Goal: Task Accomplishment & Management: Complete application form

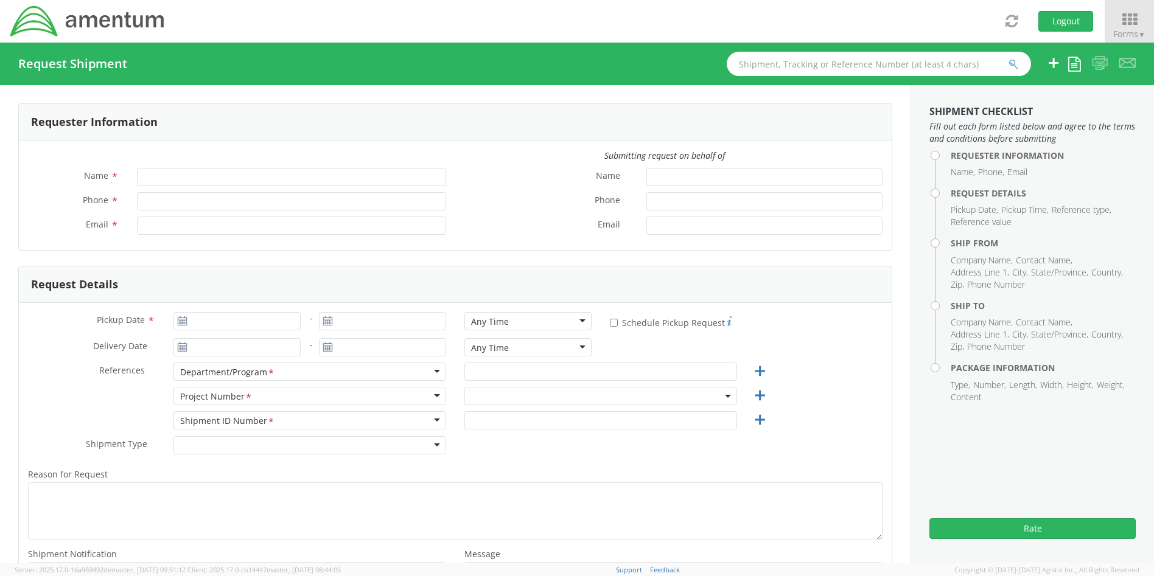
type input "[PERSON_NAME]"
type input "4437371259"
type input "[PERSON_NAME][EMAIL_ADDRESS][PERSON_NAME][DOMAIN_NAME]"
select select "4407.0.0001.0001.TVL"
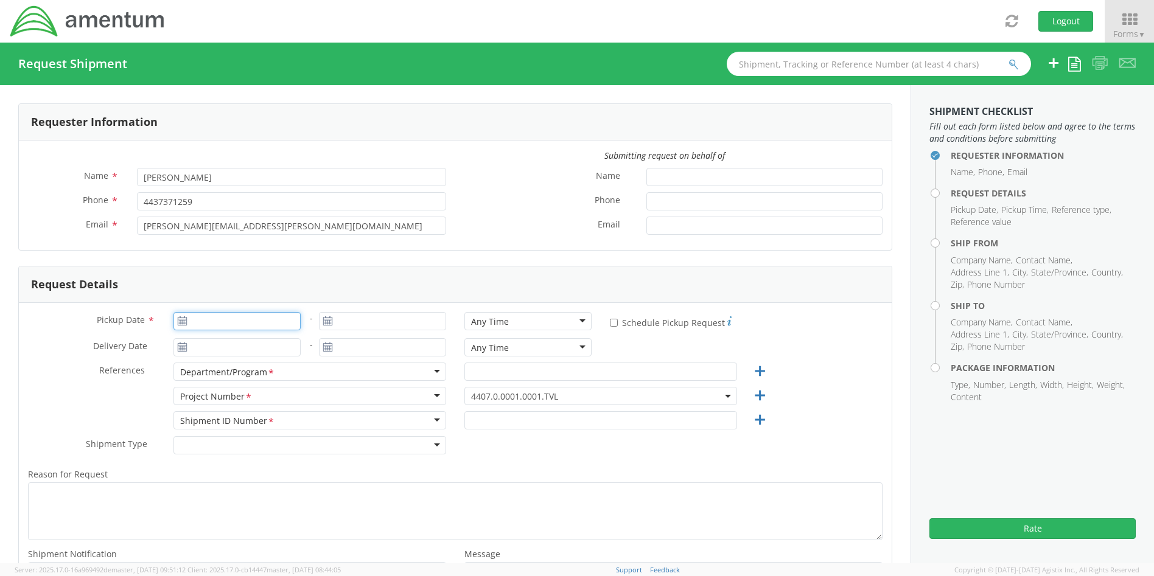
type input "[DATE]"
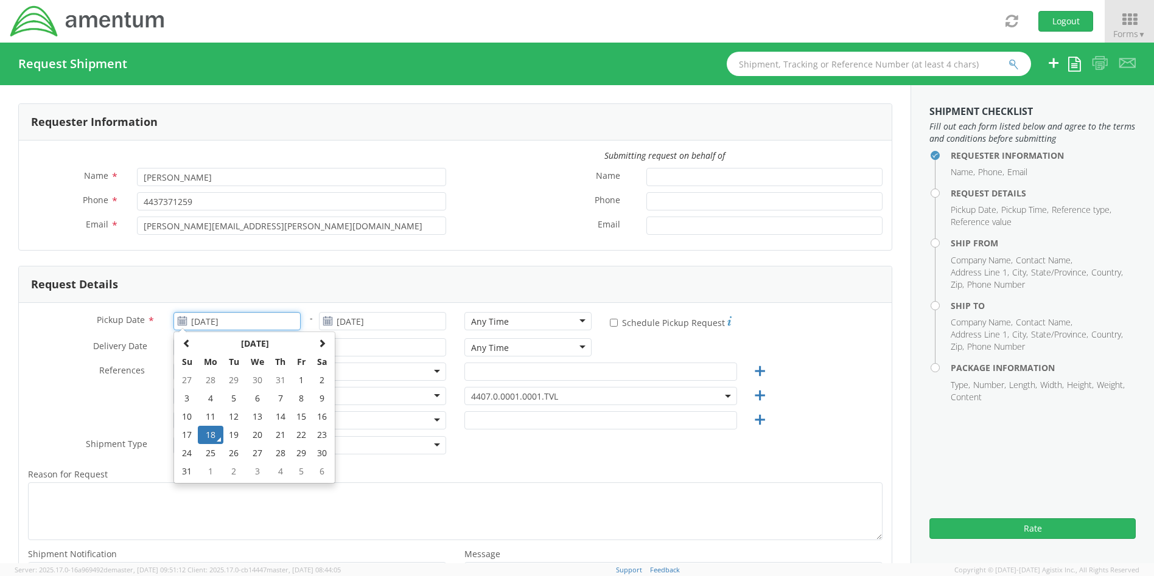
click at [223, 318] on input "[DATE]" at bounding box center [236, 321] width 127 height 18
click at [212, 436] on td "18" at bounding box center [211, 435] width 26 height 18
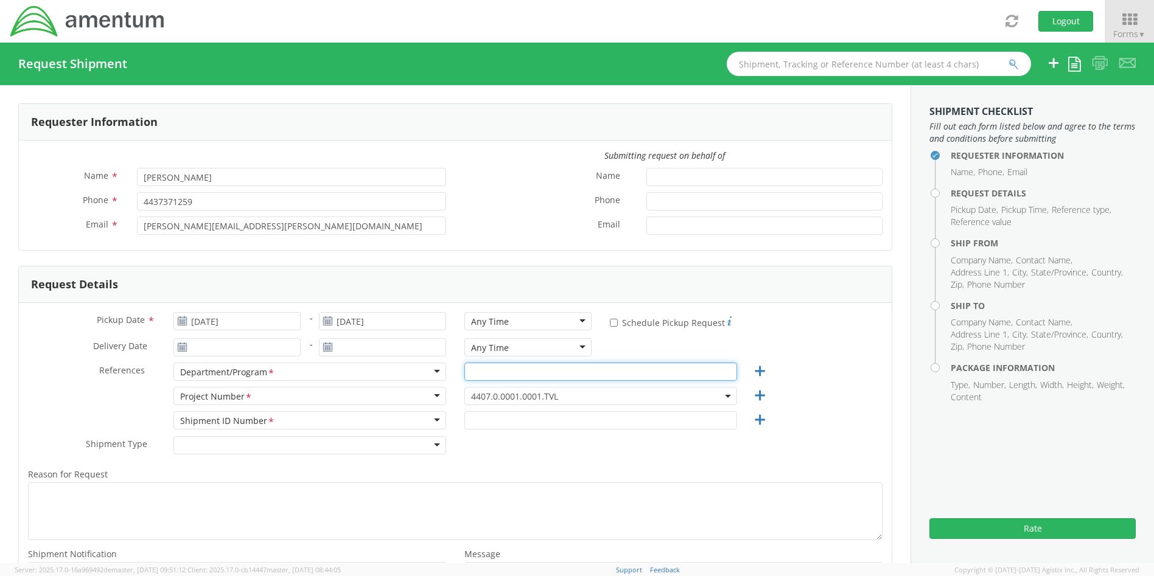
click at [509, 373] on input "text" at bounding box center [600, 372] width 273 height 18
type input "Mailing/Polygraph"
click at [727, 393] on span at bounding box center [728, 396] width 2 height 18
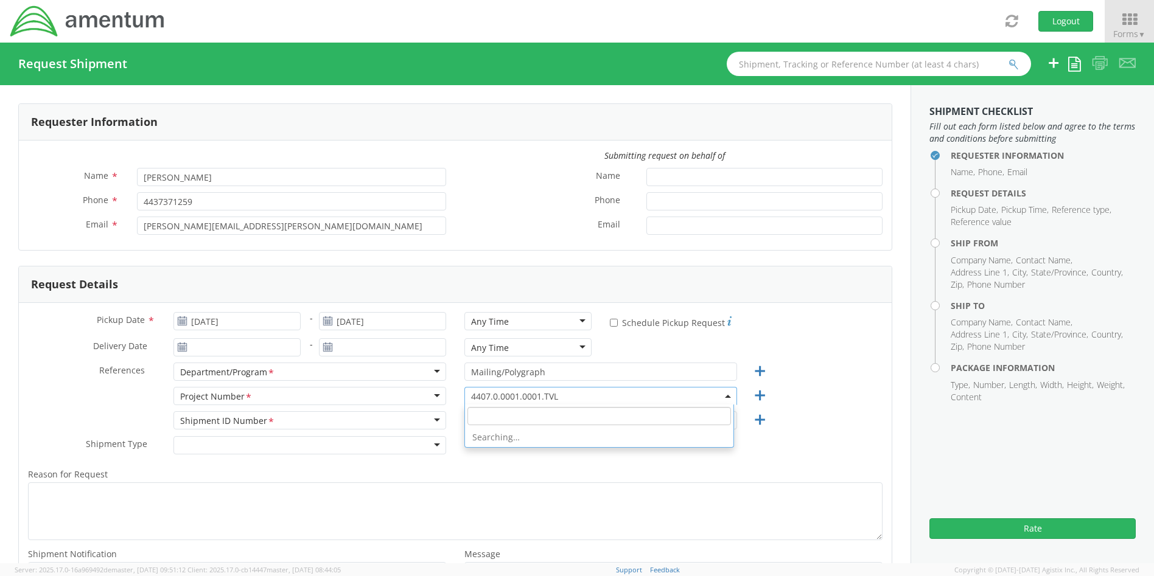
click at [498, 416] on input "search" at bounding box center [598, 416] width 263 height 18
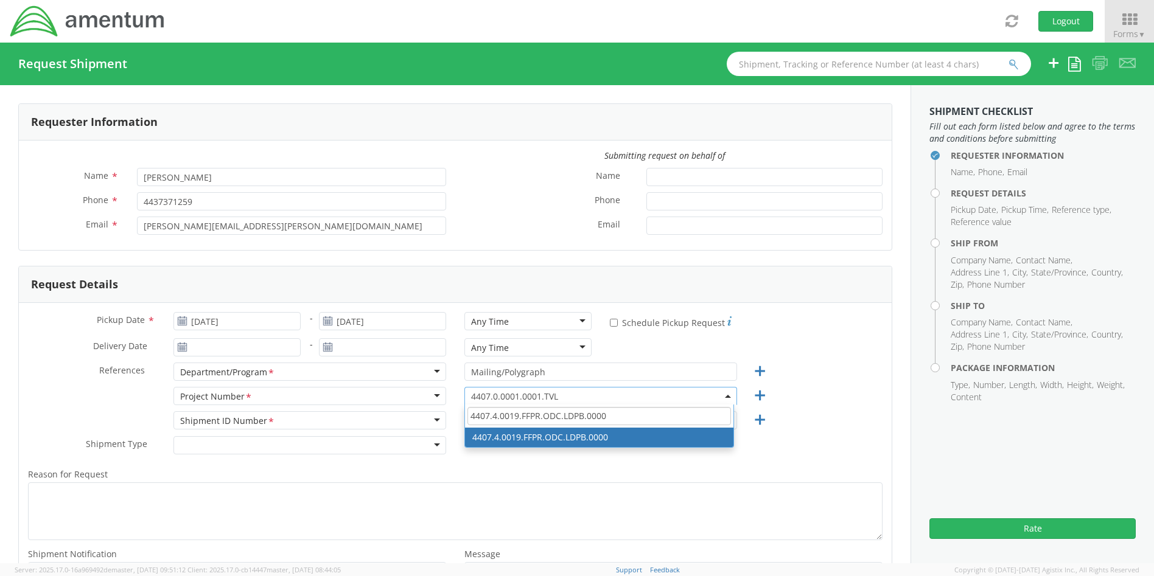
type input "4407.4.0019.FFPR.ODC.LDPB.0000"
select select "4407.4.0019.FFPR.ODC.LDPB.0000"
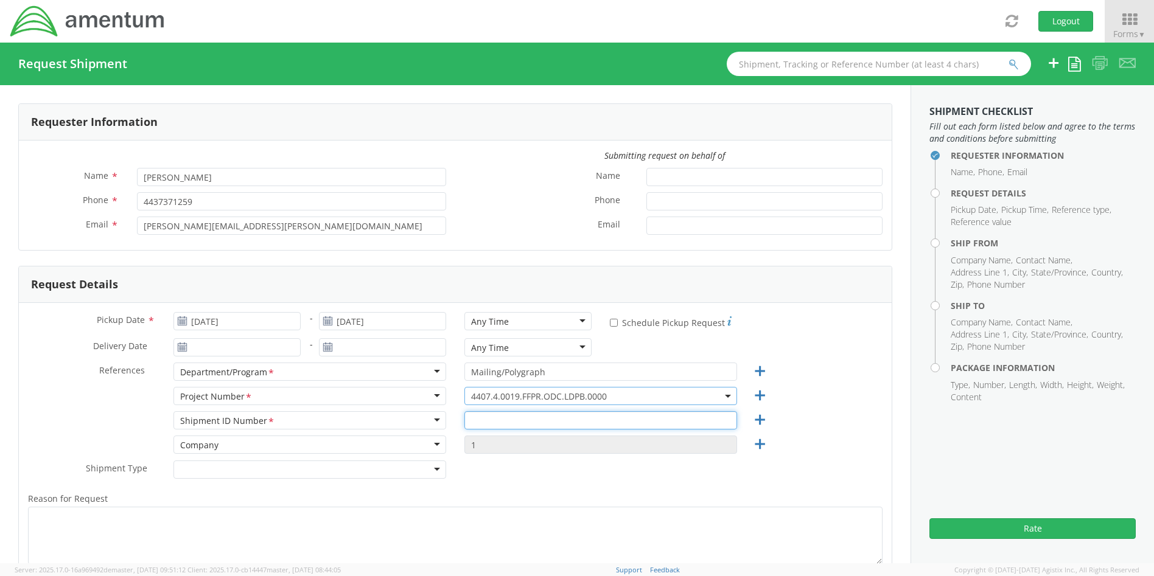
click at [514, 420] on input "text" at bounding box center [600, 420] width 273 height 18
click at [537, 421] on input "443" at bounding box center [600, 420] width 273 height 18
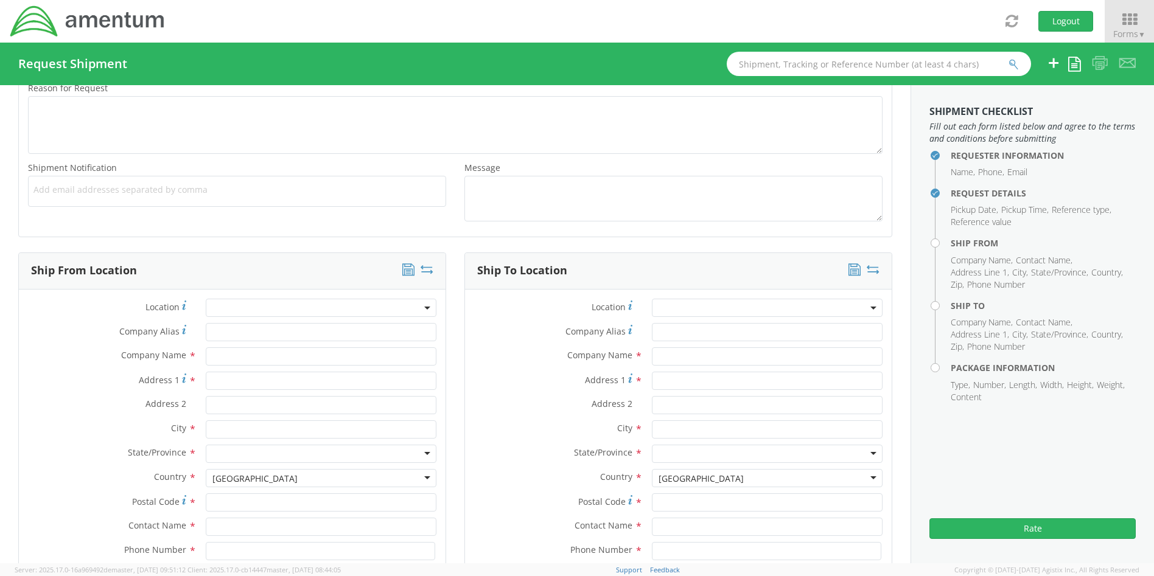
scroll to position [426, 0]
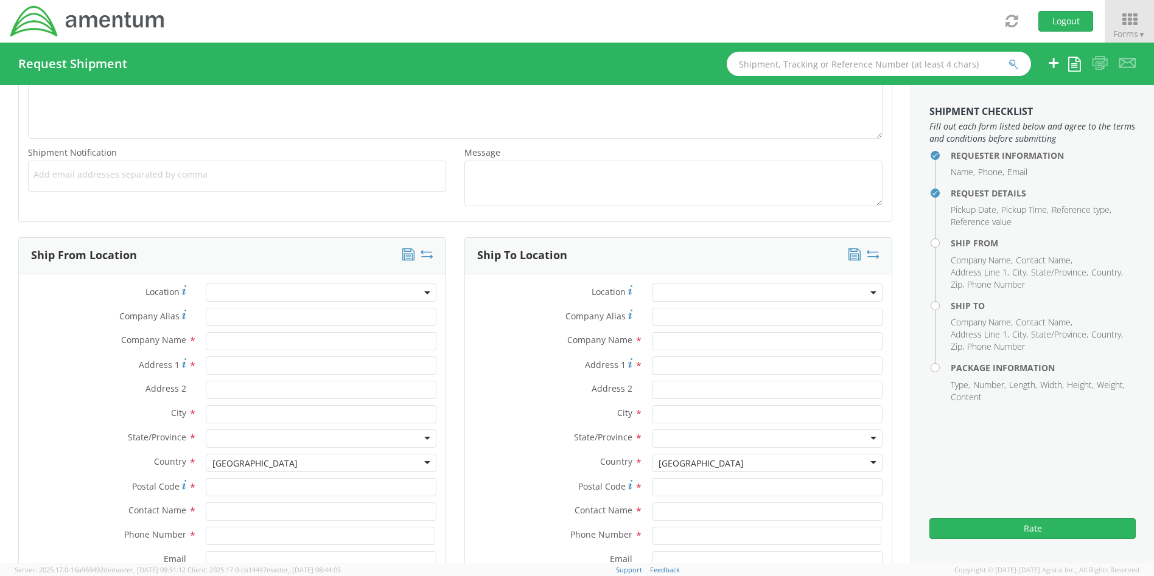
type input "[PHONE_NUMBER]"
click at [280, 343] on input "text" at bounding box center [321, 341] width 231 height 18
type input "Amentum"
type input "[STREET_ADDRESS]"
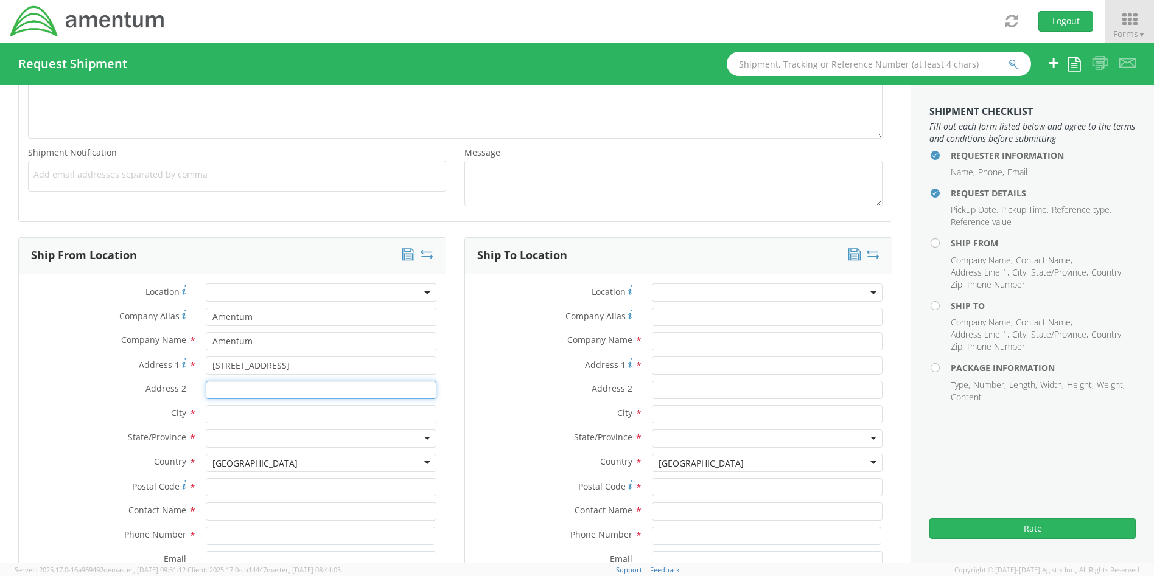
type input "Suite 400"
drag, startPoint x: 270, startPoint y: 417, endPoint x: 198, endPoint y: 412, distance: 72.6
click at [198, 412] on div "[PERSON_NAME]" at bounding box center [321, 414] width 249 height 18
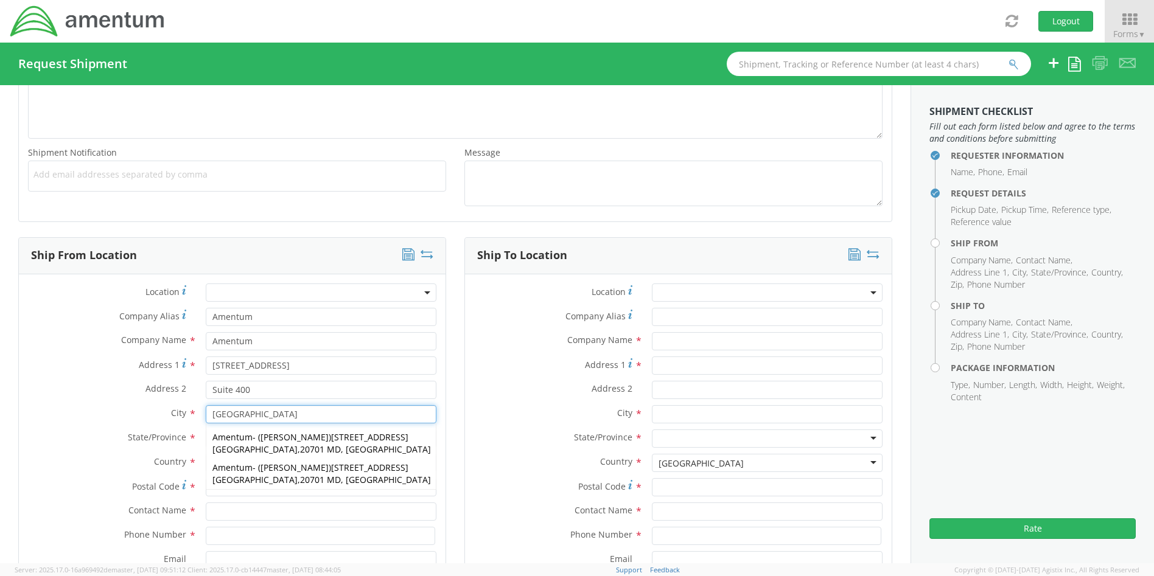
type input "[GEOGRAPHIC_DATA]"
click at [442, 434] on div "Ship From Location Location * Company Alias * Amentum Company Name * Amentum se…" at bounding box center [232, 442] width 446 height 411
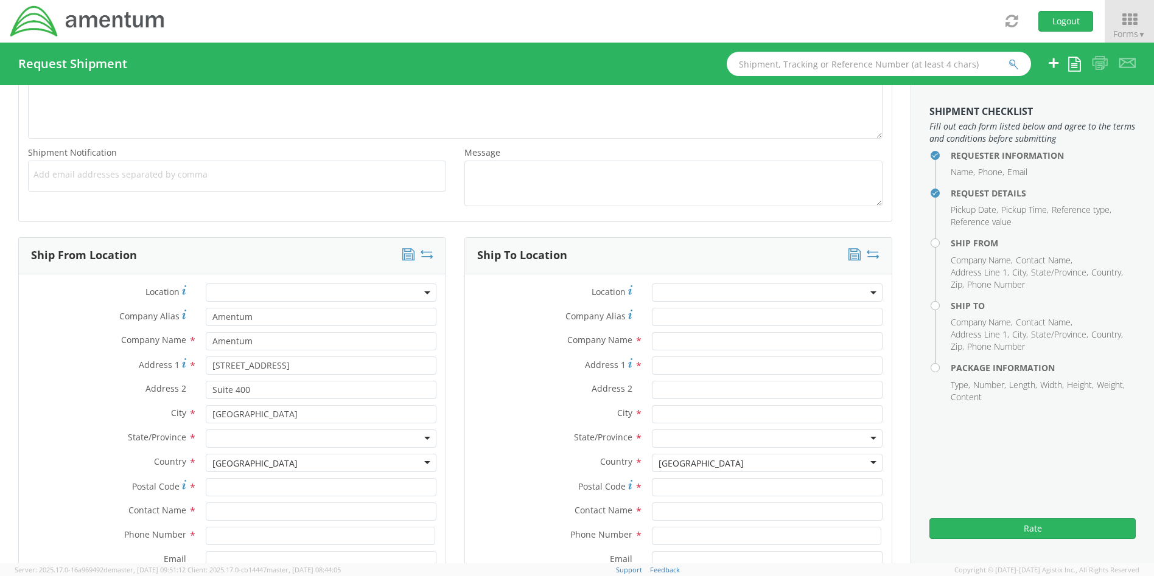
click at [300, 436] on div at bounding box center [321, 439] width 231 height 18
type input "m"
click at [254, 486] on input "Postal Code *" at bounding box center [321, 487] width 231 height 18
type input "20701"
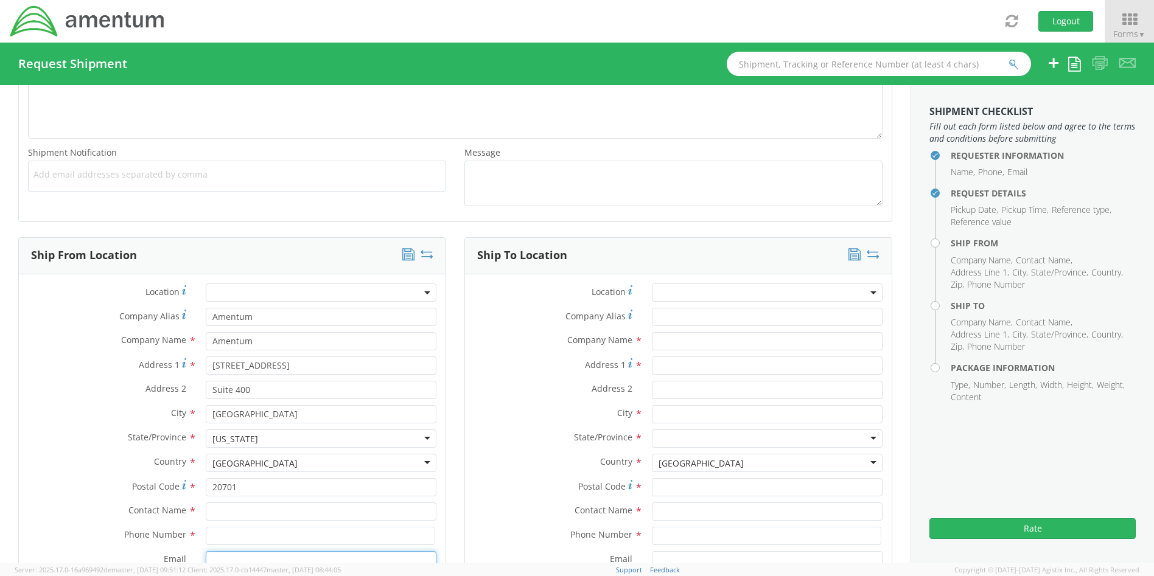
type input "[PERSON_NAME][EMAIL_ADDRESS][PERSON_NAME][DOMAIN_NAME]"
type input "Amentum"
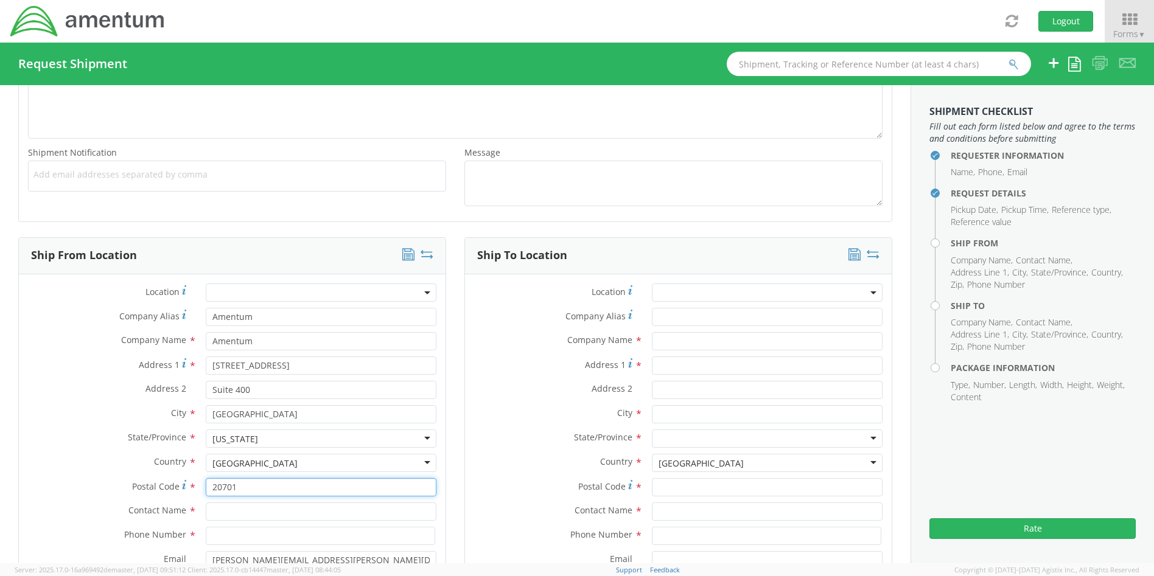
scroll to position [687, 0]
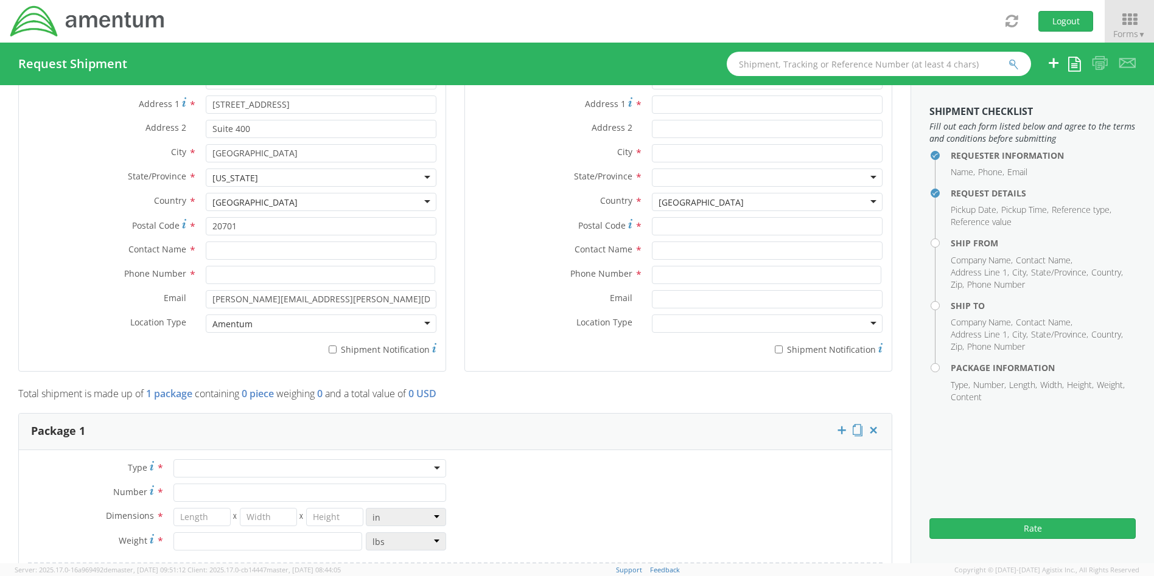
type input "Amentum"
type input "[STREET_ADDRESS]"
type input "Suite 400"
type input "[PERSON_NAME]"
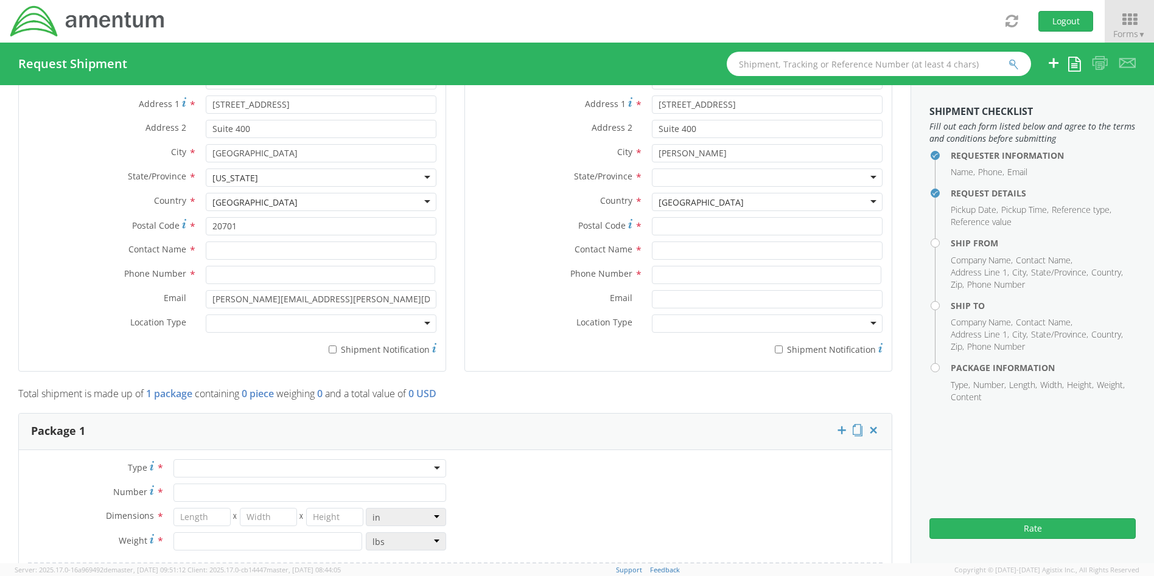
click at [458, 274] on div "Ship To Location Location * Company Alias * Amentum Company Name * Amentum sear…" at bounding box center [678, 181] width 446 height 411
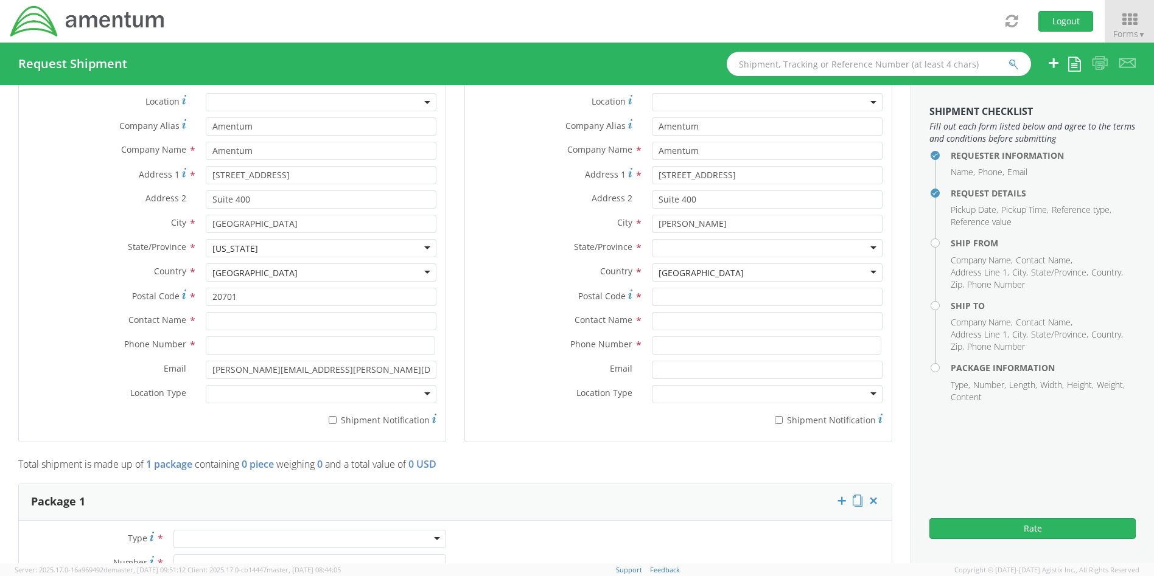
scroll to position [504, 0]
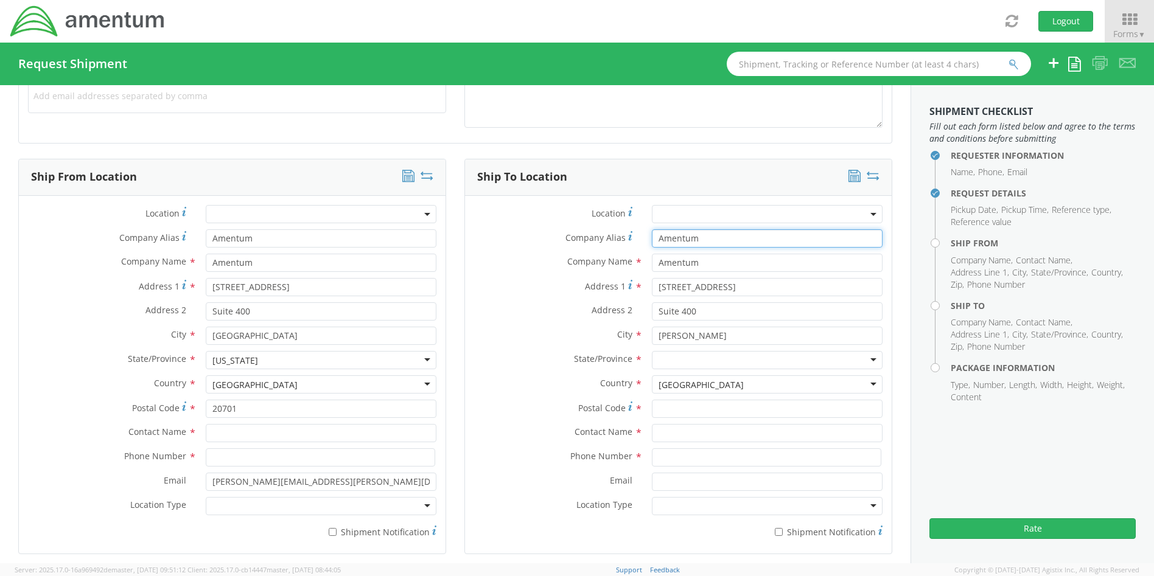
drag, startPoint x: 711, startPoint y: 241, endPoint x: 613, endPoint y: 240, distance: 97.3
click at [613, 240] on div "Company Alias * Amentum" at bounding box center [678, 238] width 427 height 18
drag, startPoint x: 790, startPoint y: 285, endPoint x: 630, endPoint y: 285, distance: 160.0
click at [630, 285] on div "Address [STREET_ADDRESS]" at bounding box center [678, 287] width 427 height 18
type input "[STREET_ADDRESS][PERSON_NAME]"
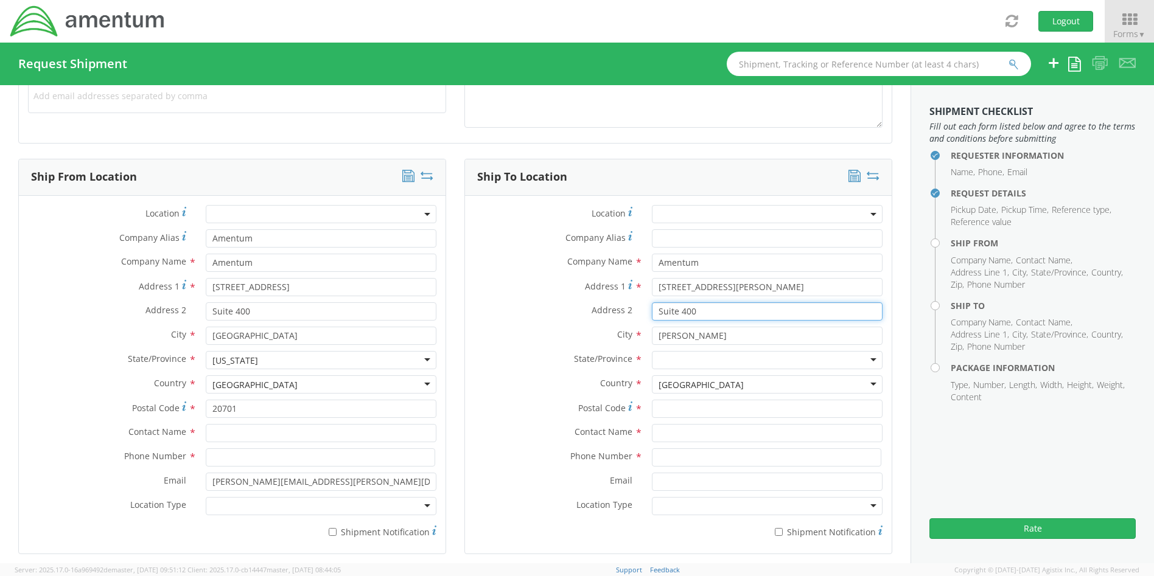
drag, startPoint x: 652, startPoint y: 307, endPoint x: 641, endPoint y: 306, distance: 11.0
click at [642, 306] on div "Suite 400" at bounding box center [766, 311] width 249 height 18
drag, startPoint x: 691, startPoint y: 338, endPoint x: 624, endPoint y: 335, distance: 66.4
click at [624, 335] on div "City * [PERSON_NAME]" at bounding box center [678, 336] width 427 height 18
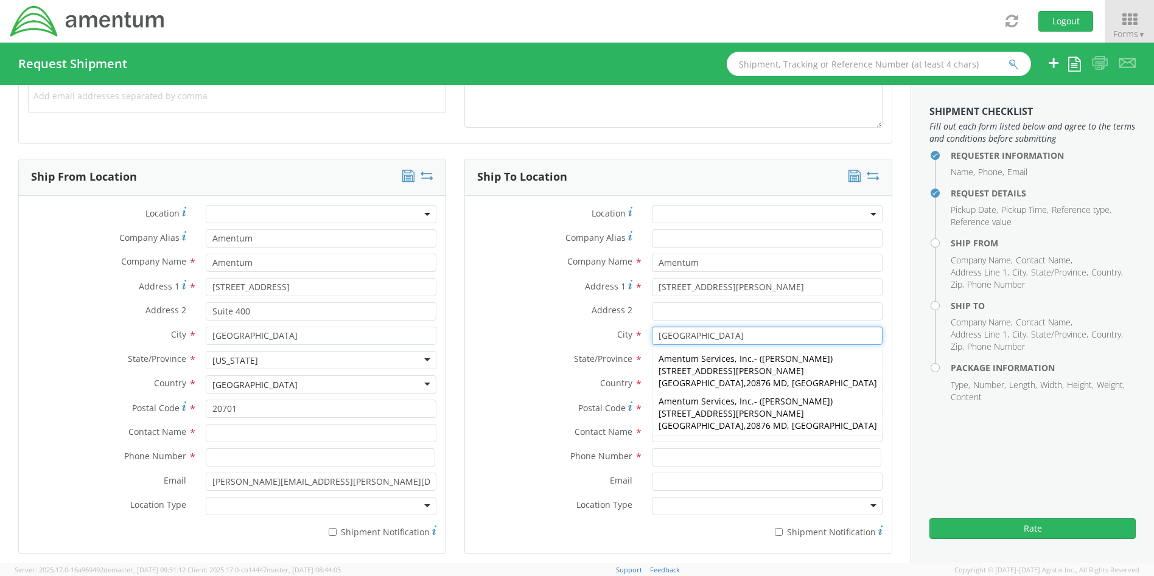
type input "[GEOGRAPHIC_DATA]"
click at [888, 374] on div "Ship To Location Location * Company Alias * Company Name * Amentum searching...…" at bounding box center [678, 364] width 446 height 411
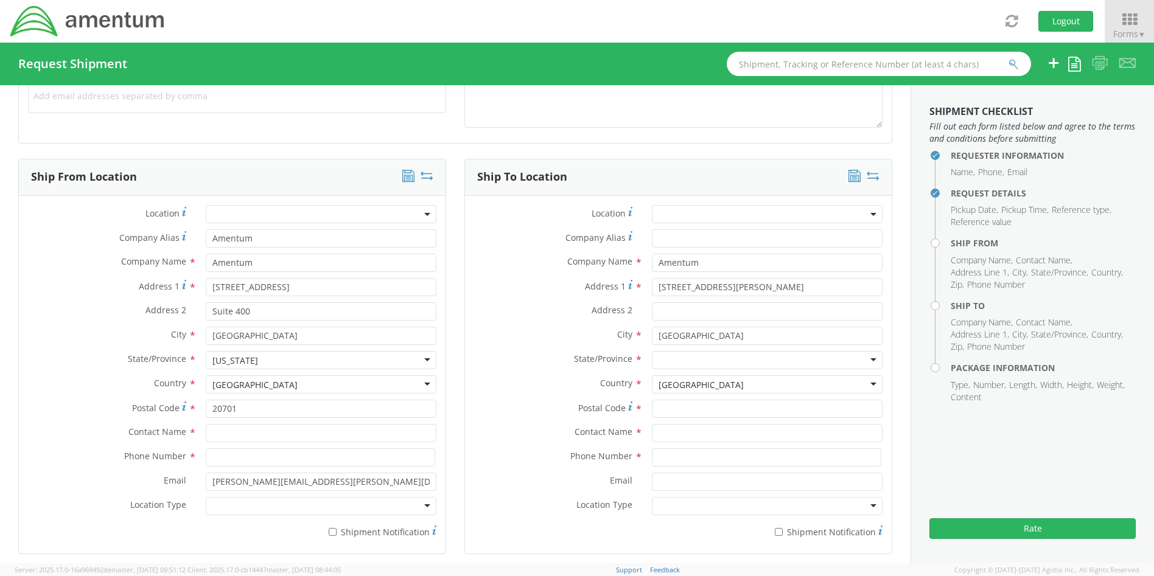
click at [726, 355] on div at bounding box center [767, 360] width 231 height 18
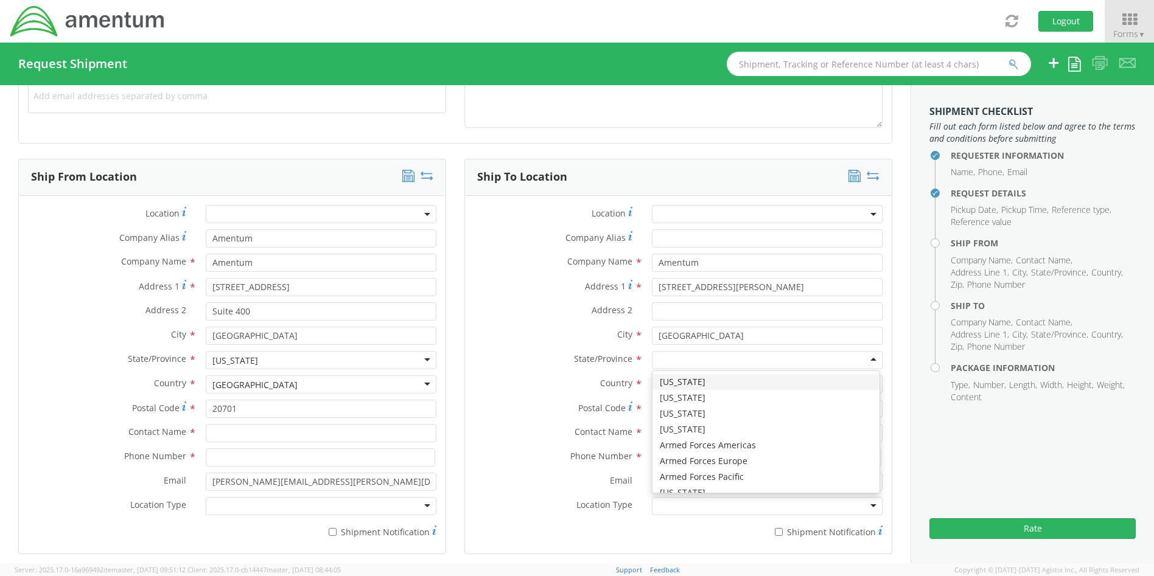
type input "m"
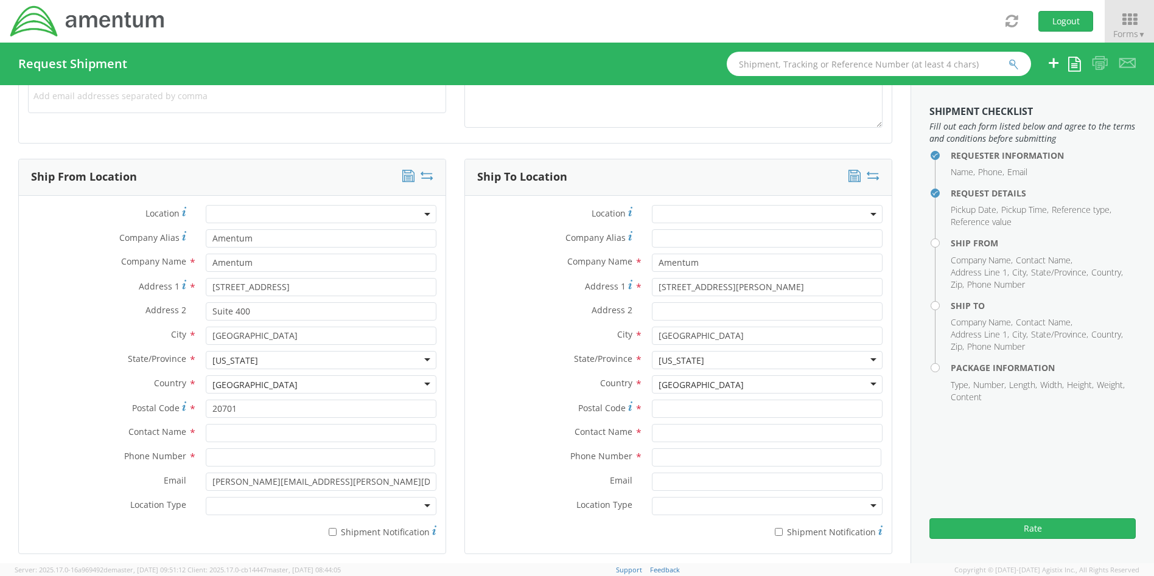
scroll to position [0, 0]
click at [688, 408] on input "Postal Code *" at bounding box center [767, 409] width 231 height 18
type input "20876"
click at [697, 432] on input "text" at bounding box center [767, 433] width 231 height 18
type input "[PERSON_NAME]"
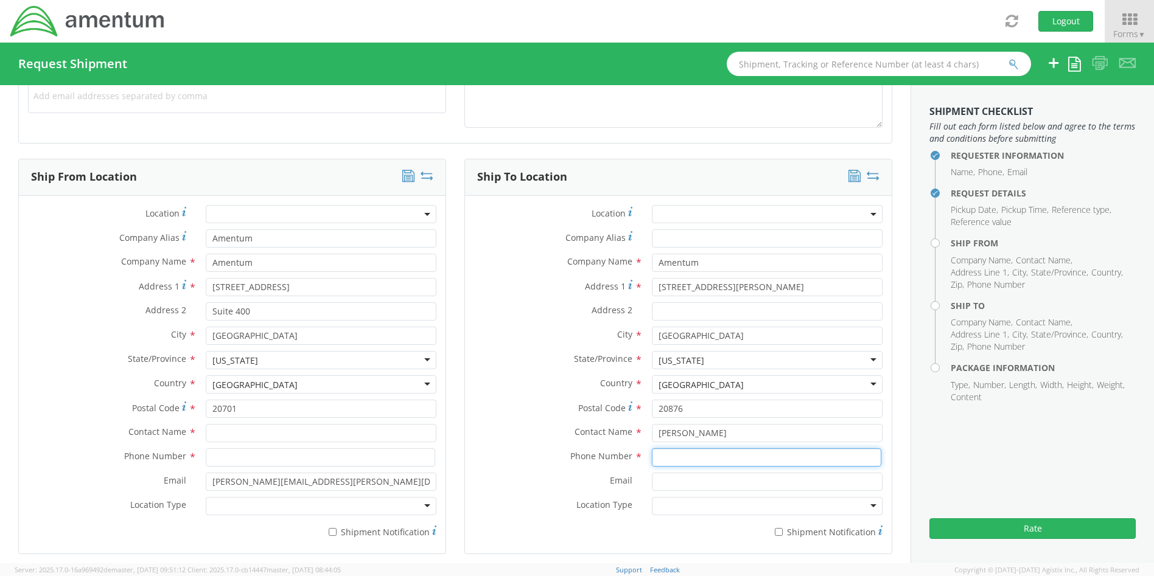
click at [750, 457] on input at bounding box center [766, 457] width 229 height 18
type input "[PHONE_NUMBER]"
click at [885, 440] on div "Ship To Location Location * Company Alias * Company Name * Amentum searching...…" at bounding box center [678, 364] width 446 height 411
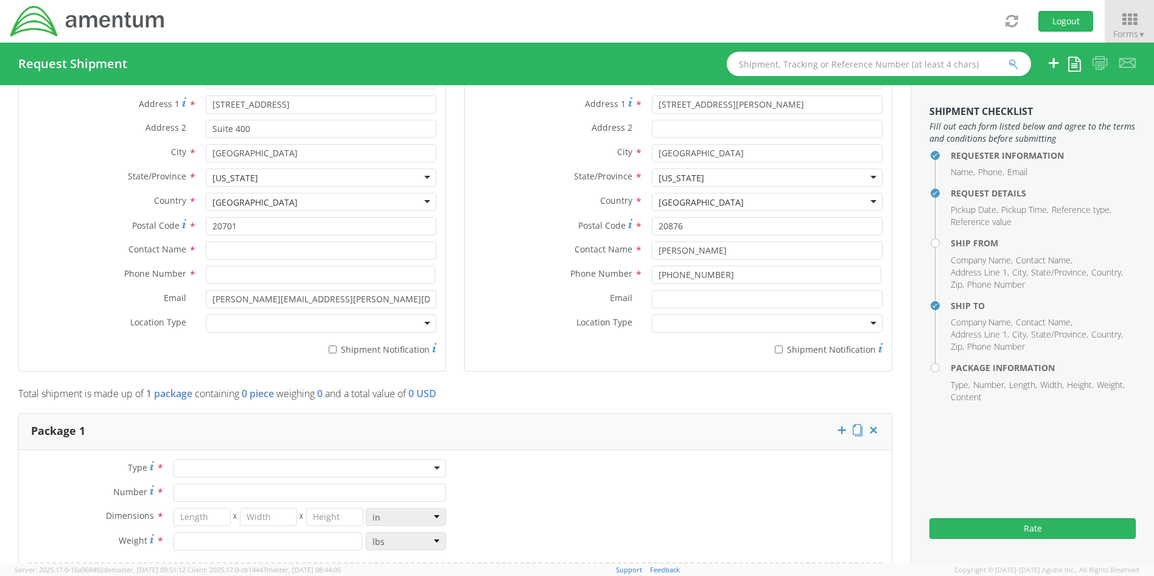
scroll to position [930, 0]
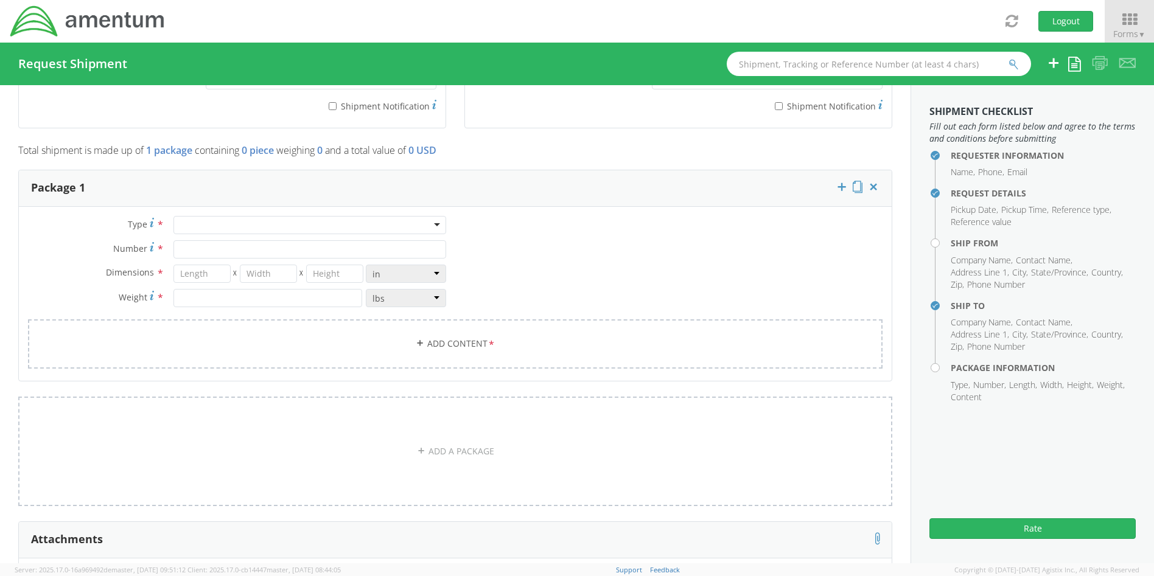
click at [430, 225] on div at bounding box center [309, 225] width 273 height 18
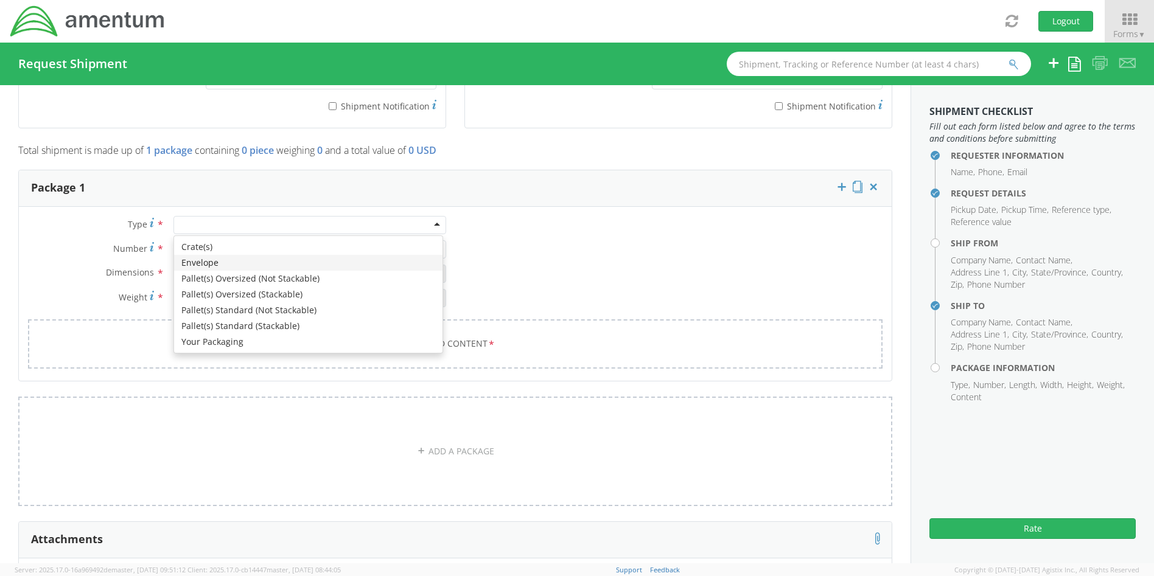
type input "1"
type input "9.5"
type input "12.5"
type input "0.25"
type input "1"
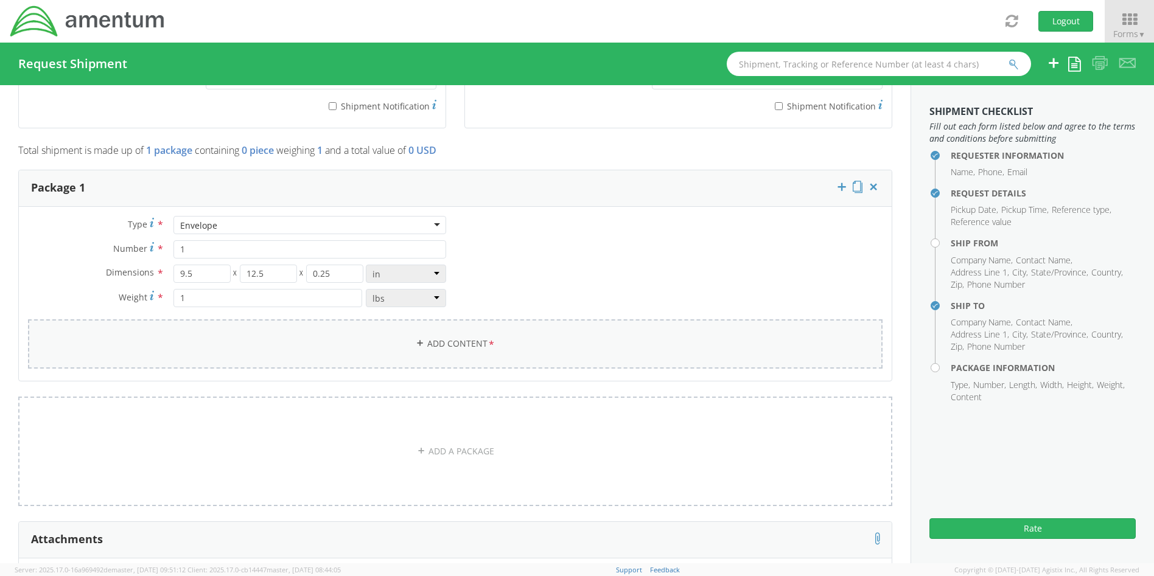
click at [457, 344] on link "Add Content *" at bounding box center [455, 343] width 854 height 49
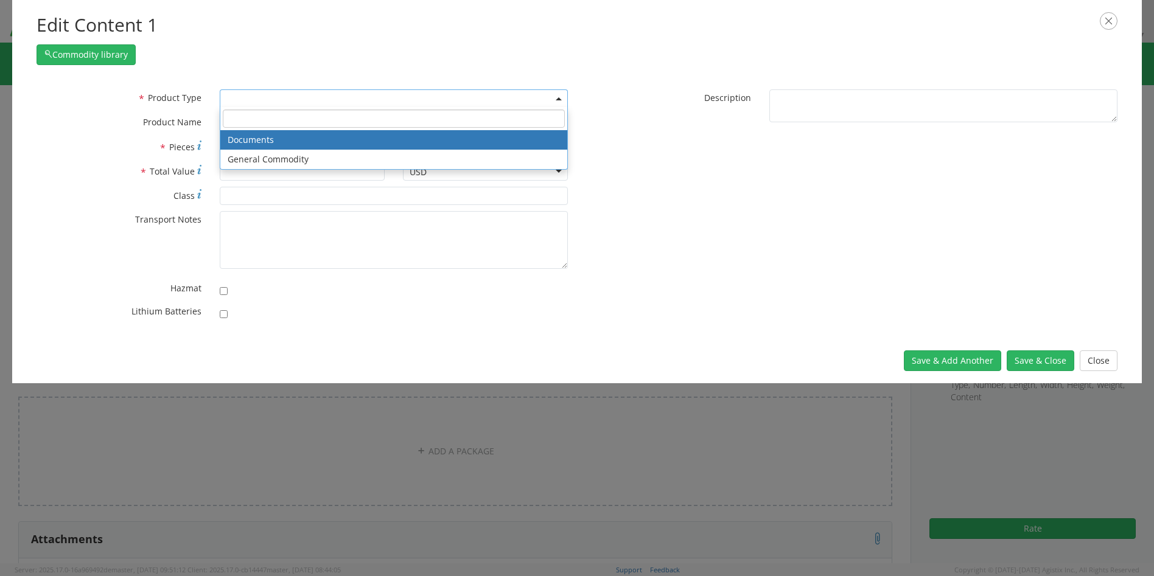
click at [252, 101] on span at bounding box center [394, 98] width 348 height 18
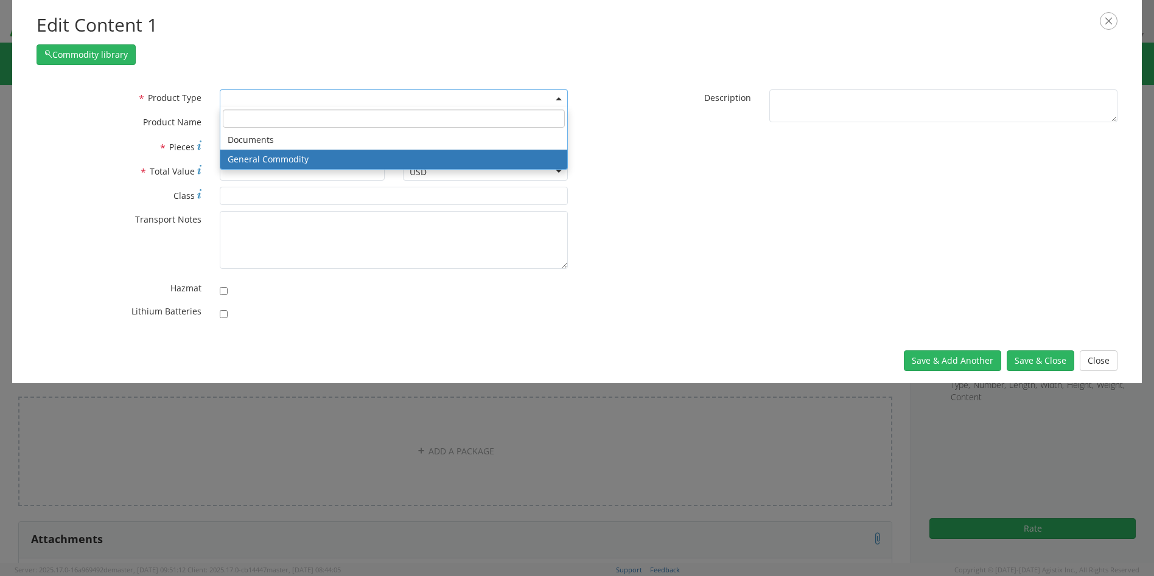
select select "COMMODITY"
type input "General Commodity"
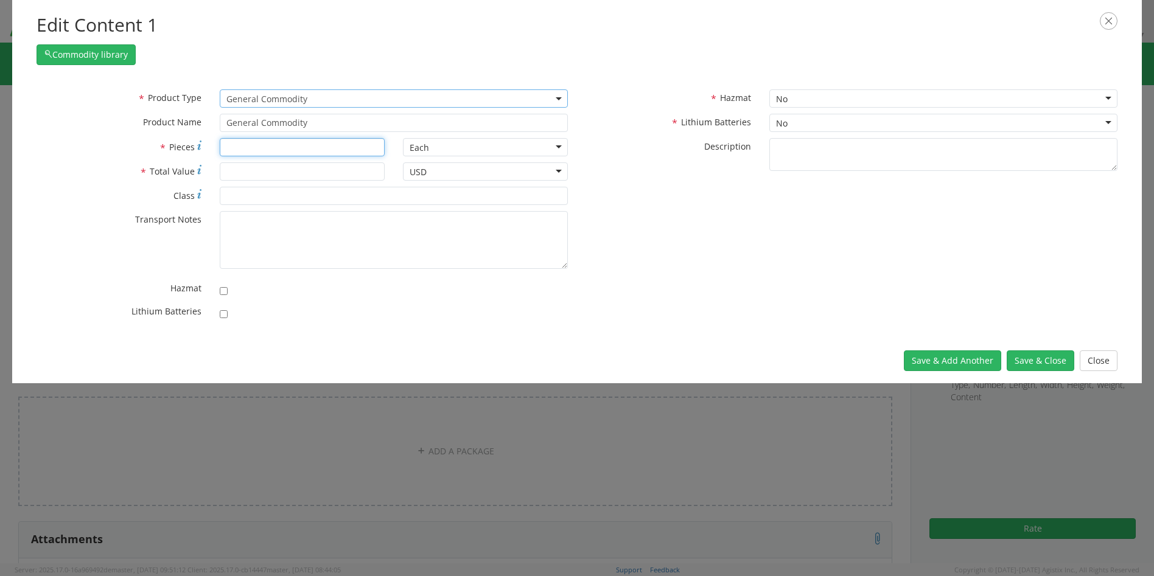
click at [255, 151] on input "* Pieces" at bounding box center [302, 147] width 165 height 18
type input "1"
click at [249, 172] on input "* Total Value" at bounding box center [302, 171] width 165 height 18
type input "10"
click at [1027, 353] on button "Save & Close" at bounding box center [1040, 360] width 68 height 21
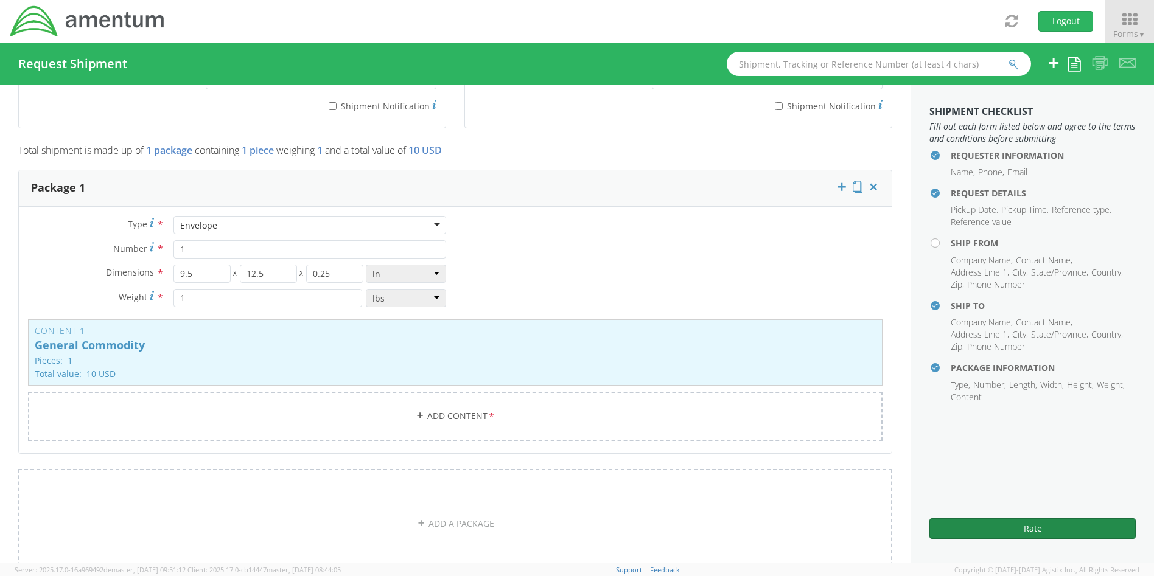
click at [1054, 529] on button "Rate" at bounding box center [1032, 528] width 206 height 21
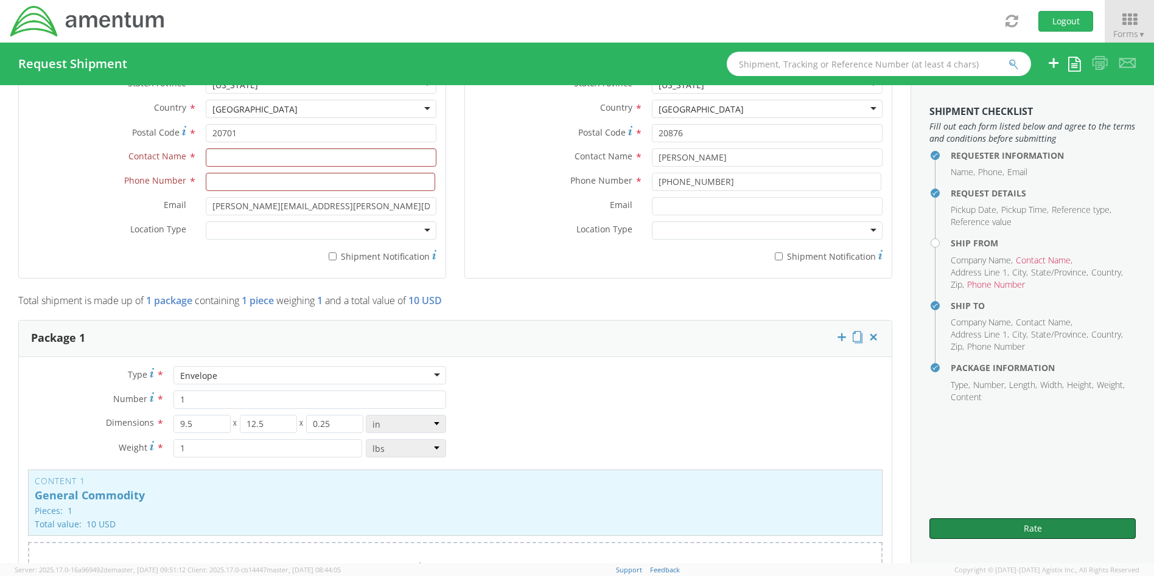
scroll to position [565, 0]
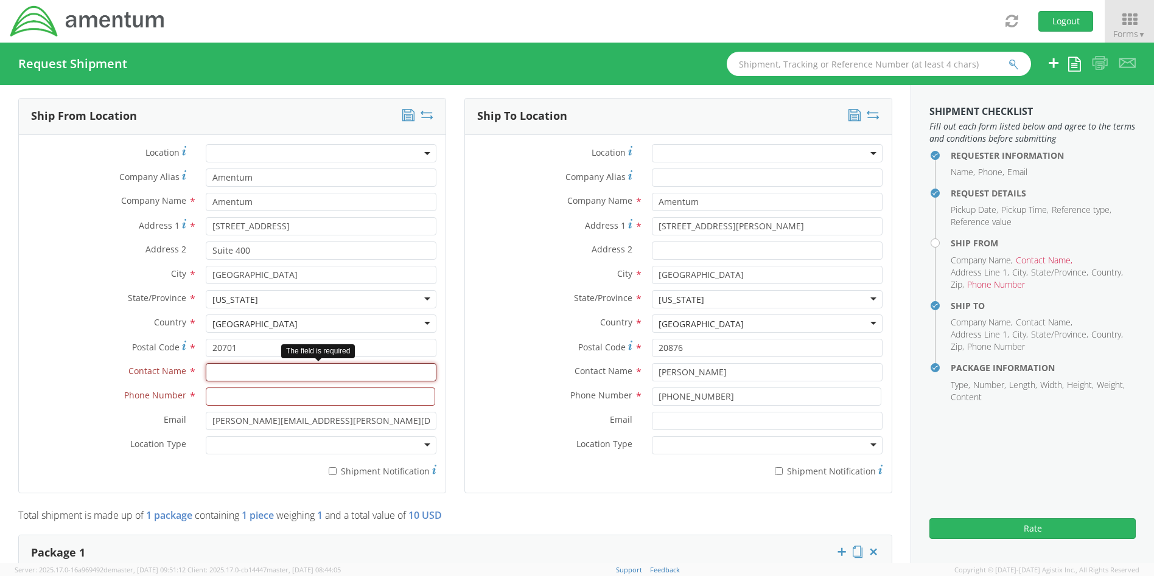
click at [227, 369] on input "text" at bounding box center [321, 372] width 231 height 18
type input "[PERSON_NAME]"
click at [248, 395] on input at bounding box center [320, 397] width 229 height 18
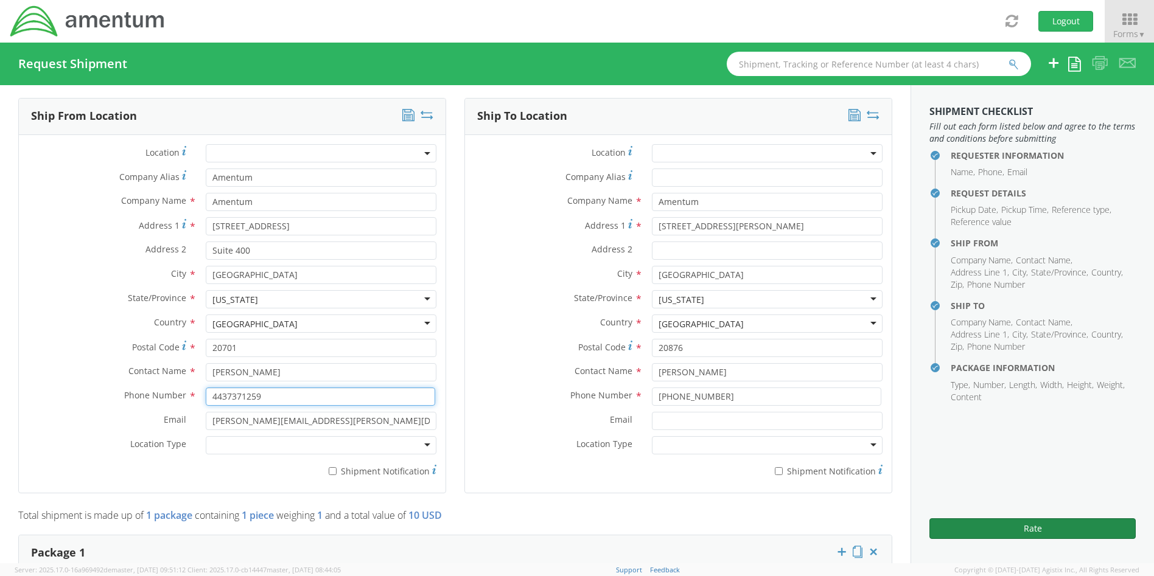
type input "4437371259"
click at [1042, 528] on button "Rate" at bounding box center [1032, 528] width 206 height 21
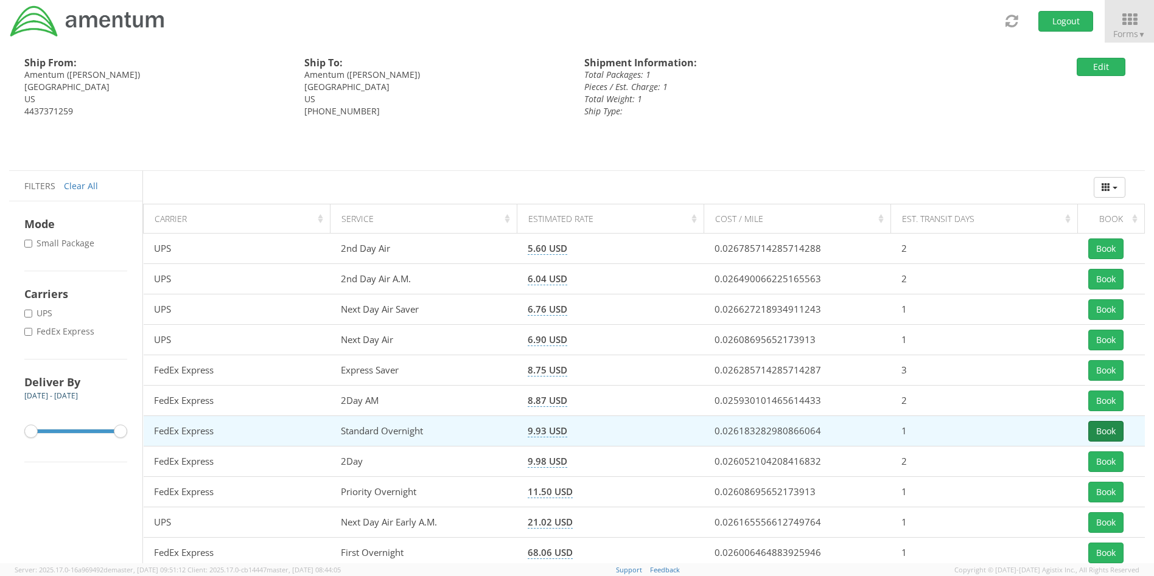
click at [1115, 432] on button "Book" at bounding box center [1105, 431] width 35 height 21
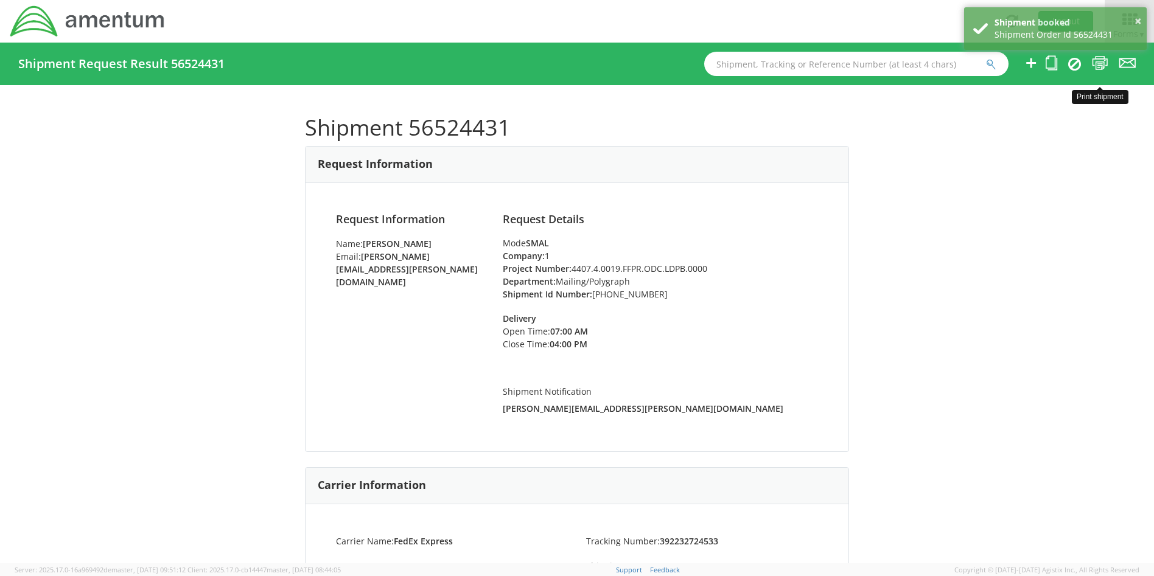
click at [1103, 59] on icon at bounding box center [1100, 62] width 16 height 15
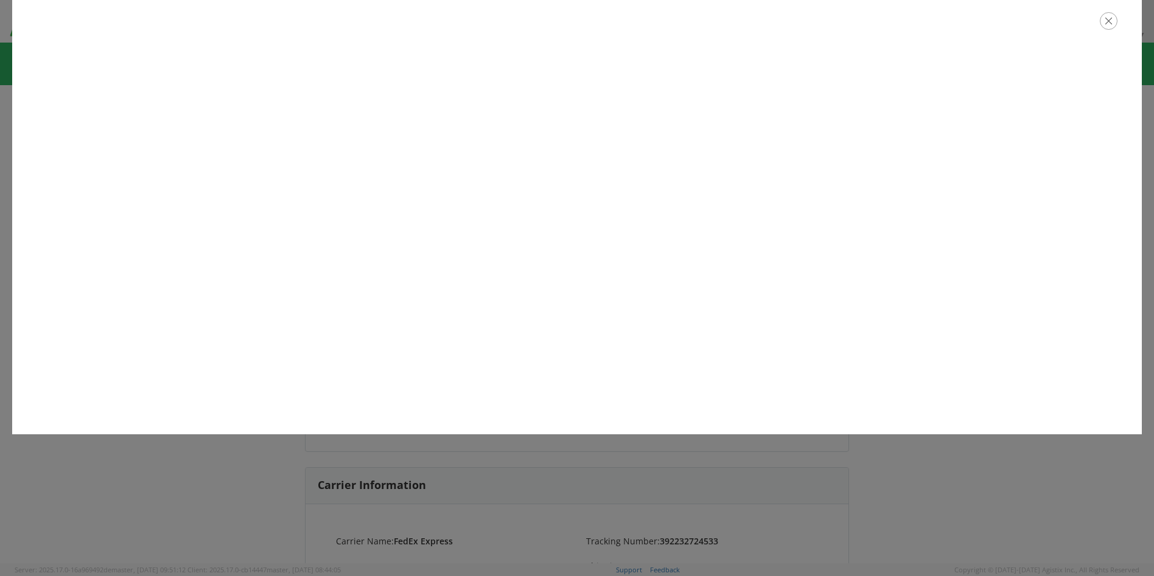
click at [1113, 23] on icon "button" at bounding box center [1108, 21] width 18 height 18
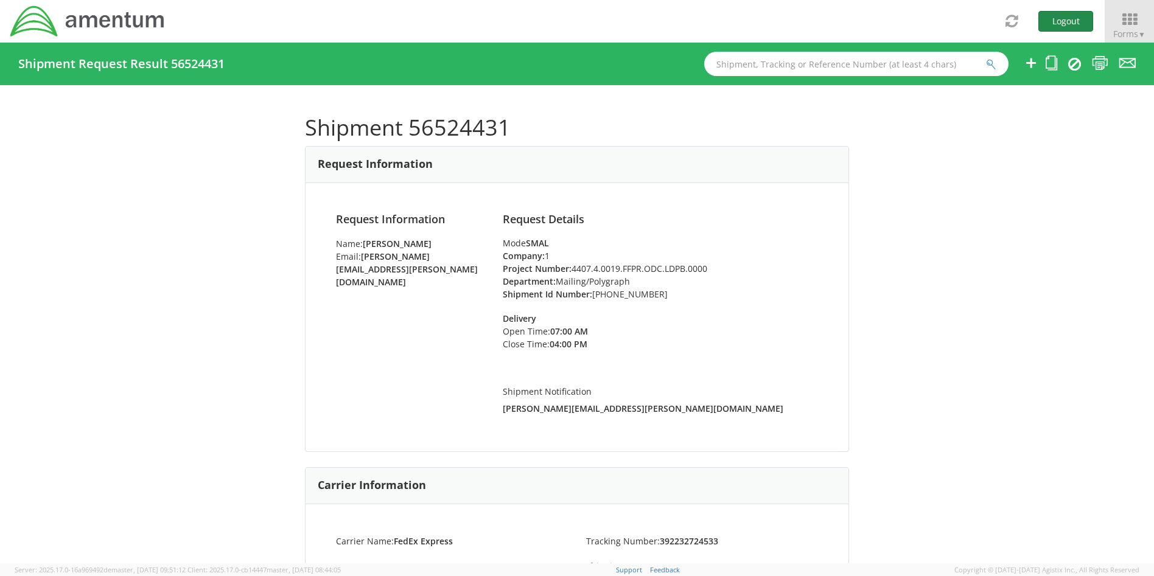
click at [1079, 18] on button "Logout" at bounding box center [1065, 21] width 55 height 21
